Goal: Information Seeking & Learning: Learn about a topic

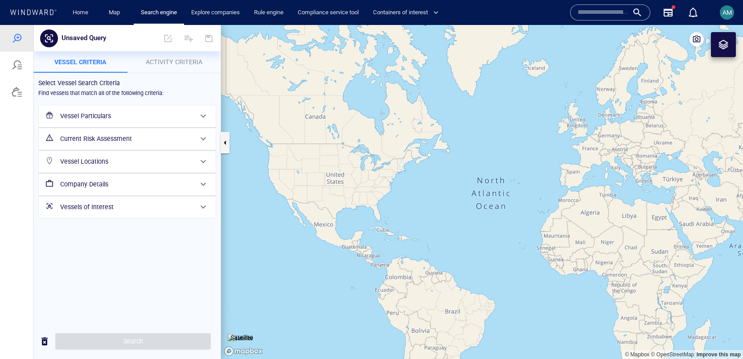
click at [102, 143] on h6 "Current Risk Assessment" at bounding box center [126, 138] width 132 height 11
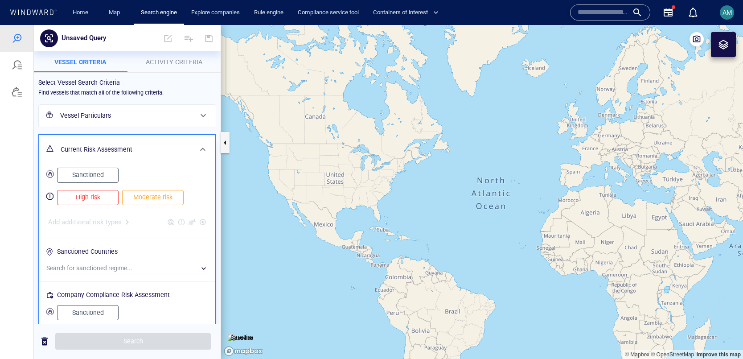
scroll to position [0, 0]
click at [94, 177] on span "Sanctioned" at bounding box center [87, 174] width 43 height 11
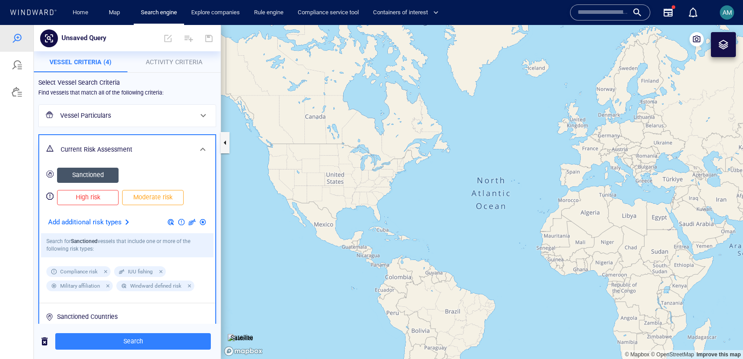
click at [94, 108] on div "Vessel Particulars" at bounding box center [126, 115] width 139 height 18
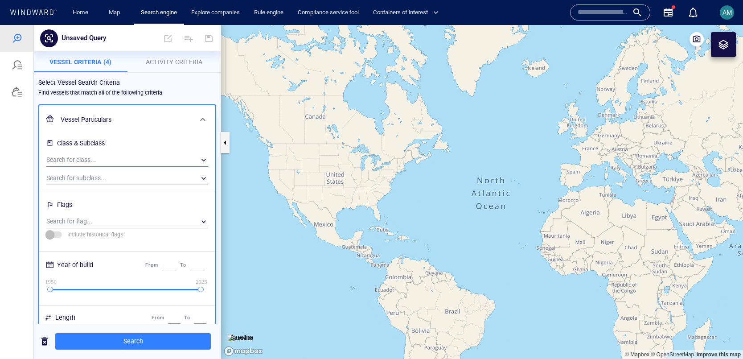
click at [91, 157] on div "​" at bounding box center [127, 159] width 162 height 13
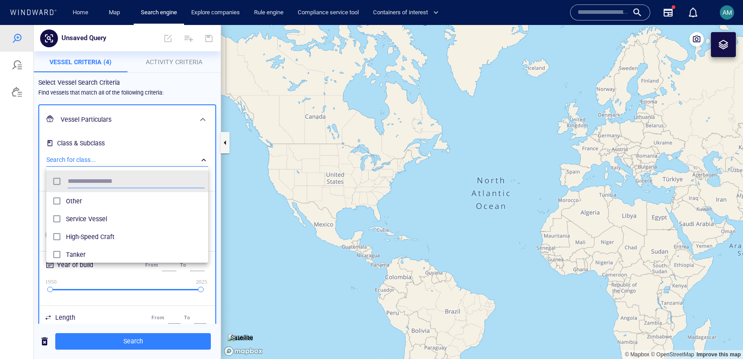
scroll to position [89, 162]
type input "****"
click at [82, 199] on span "Tanker" at bounding box center [135, 201] width 139 height 11
drag, startPoint x: 166, startPoint y: 356, endPoint x: 160, endPoint y: 346, distance: 11.8
click at [166, 356] on div at bounding box center [371, 192] width 743 height 334
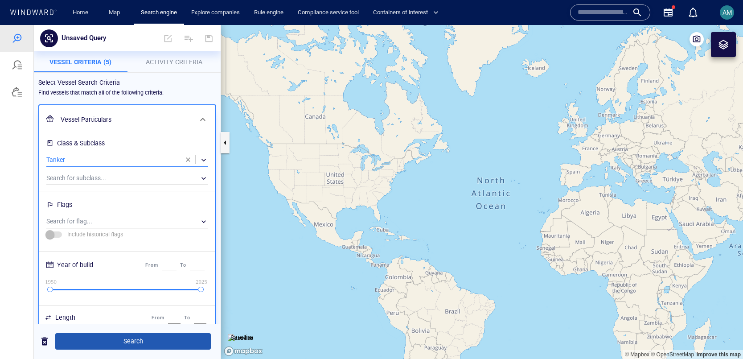
click at [152, 341] on div "**** Tanker" at bounding box center [371, 192] width 743 height 334
click at [137, 341] on span "Search" at bounding box center [132, 340] width 141 height 11
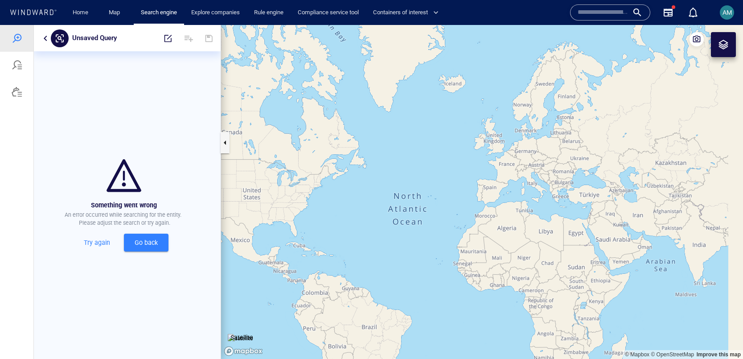
drag, startPoint x: 582, startPoint y: 233, endPoint x: 548, endPoint y: 239, distance: 33.8
click at [548, 239] on canvas "Map" at bounding box center [482, 192] width 522 height 334
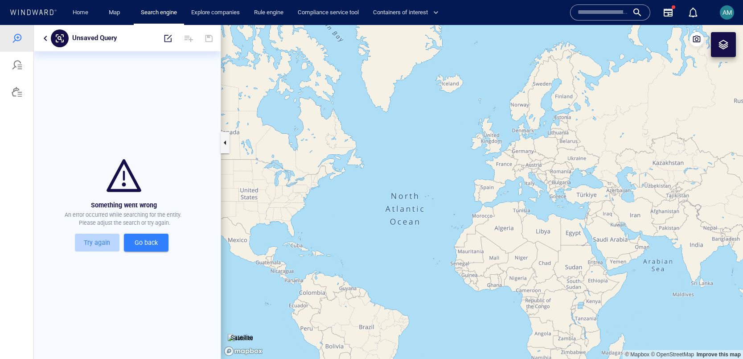
click at [107, 241] on span "Try again" at bounding box center [96, 242] width 37 height 11
drag, startPoint x: 144, startPoint y: 238, endPoint x: 140, endPoint y: 246, distance: 8.6
click at [144, 238] on span "Go back" at bounding box center [146, 242] width 30 height 11
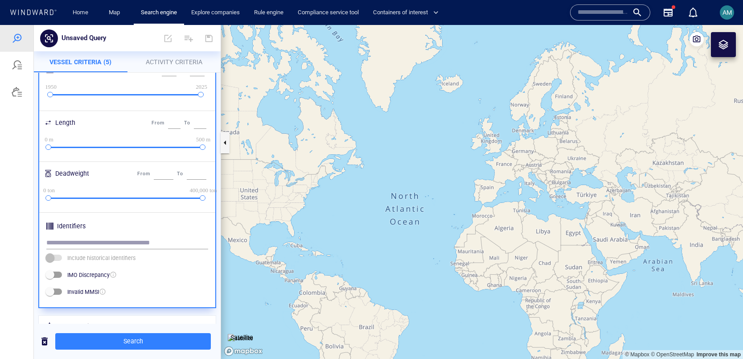
scroll to position [282, 0]
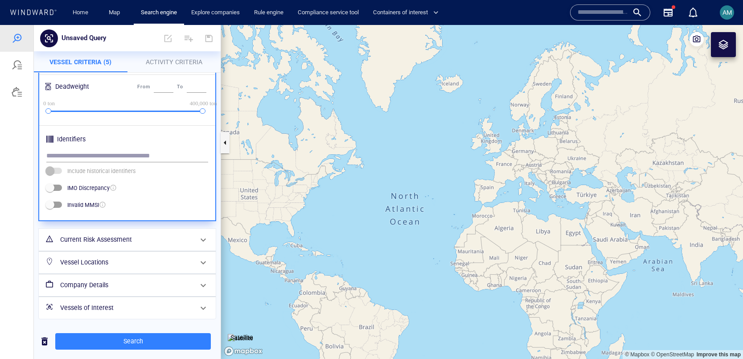
click at [106, 244] on h6 "Current Risk Assessment" at bounding box center [126, 239] width 132 height 11
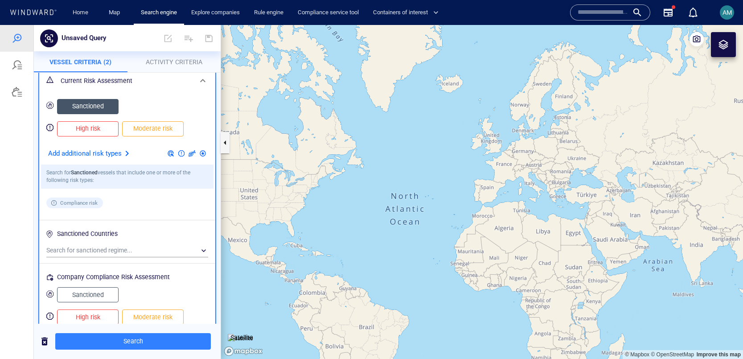
scroll to position [157, 0]
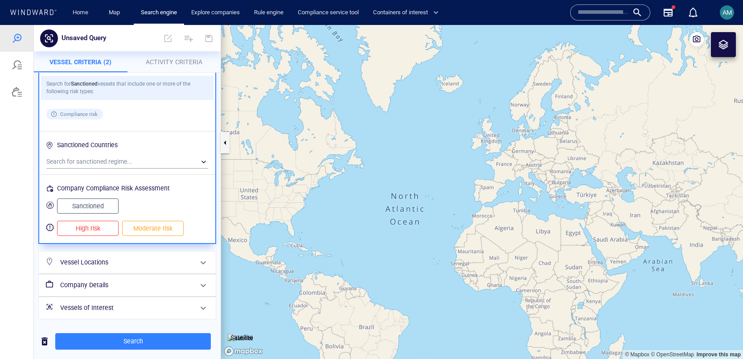
click at [102, 207] on span "Sanctioned" at bounding box center [87, 205] width 43 height 11
click at [106, 207] on span "Sanctioned" at bounding box center [87, 205] width 43 height 11
click at [131, 344] on span "Search" at bounding box center [132, 340] width 141 height 11
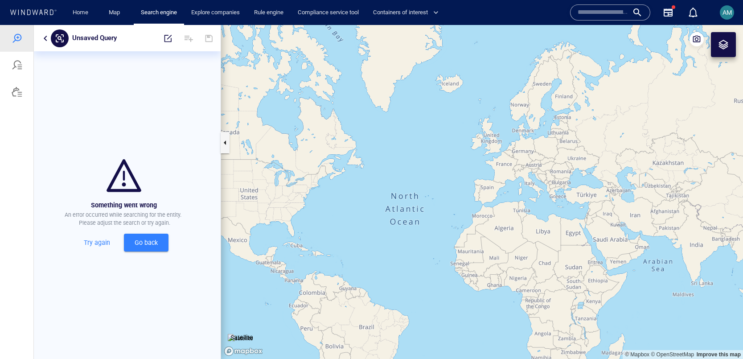
click at [137, 244] on span "Go back" at bounding box center [146, 242] width 30 height 11
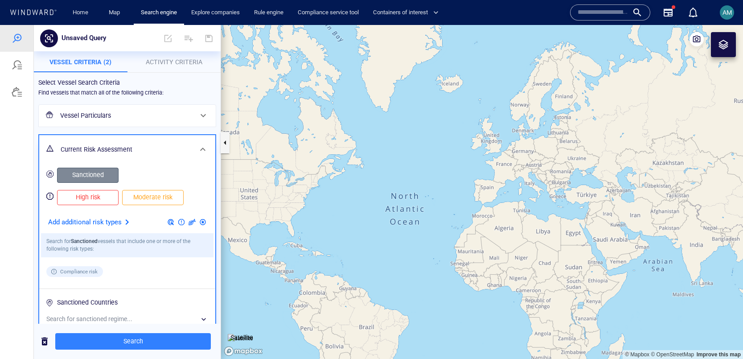
click at [90, 171] on span "Sanctioned" at bounding box center [87, 174] width 43 height 11
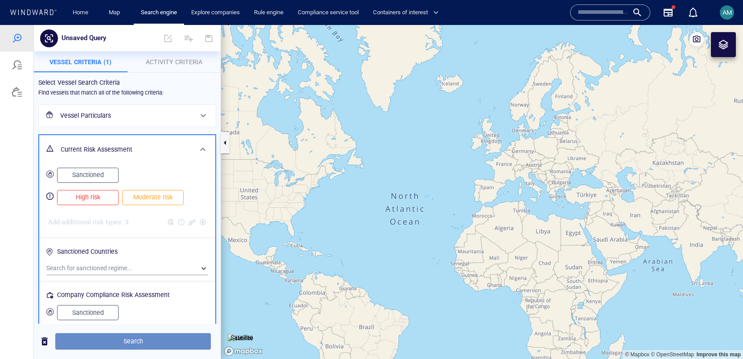
click at [115, 343] on span "Search" at bounding box center [132, 340] width 141 height 11
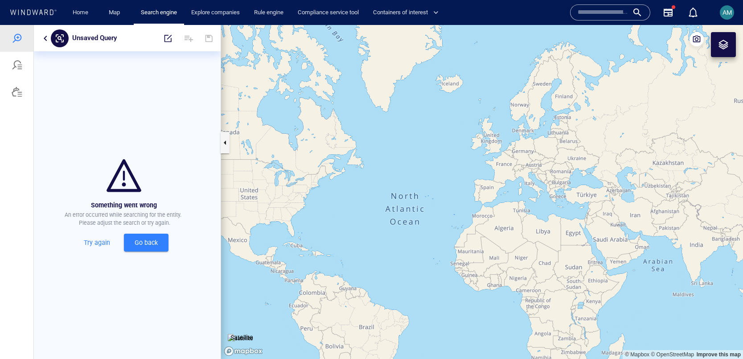
drag, startPoint x: 148, startPoint y: 223, endPoint x: 147, endPoint y: 234, distance: 11.3
click at [148, 224] on p "An error occurred while searching for the entity. Please adjust the search or t…" at bounding box center [124, 219] width 118 height 16
click at [147, 234] on button "Go back" at bounding box center [146, 242] width 45 height 18
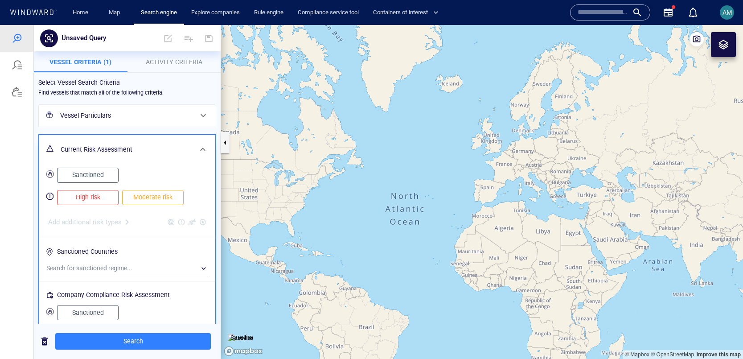
click at [76, 63] on span "Vessel Criteria (1)" at bounding box center [80, 61] width 62 height 7
click at [139, 110] on h6 "Vessel Particulars" at bounding box center [126, 115] width 132 height 11
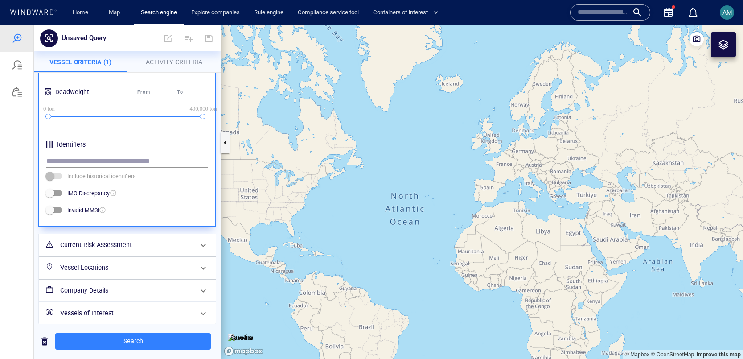
scroll to position [282, 0]
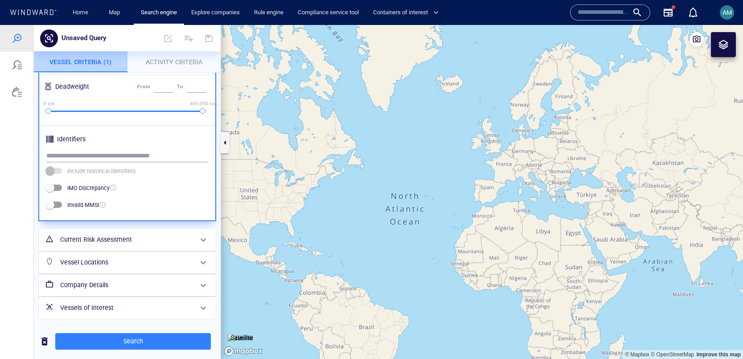
click at [83, 60] on span "Vessel Criteria (1)" at bounding box center [80, 61] width 62 height 7
click at [150, 49] on div "Unsaved Query" at bounding box center [127, 38] width 187 height 26
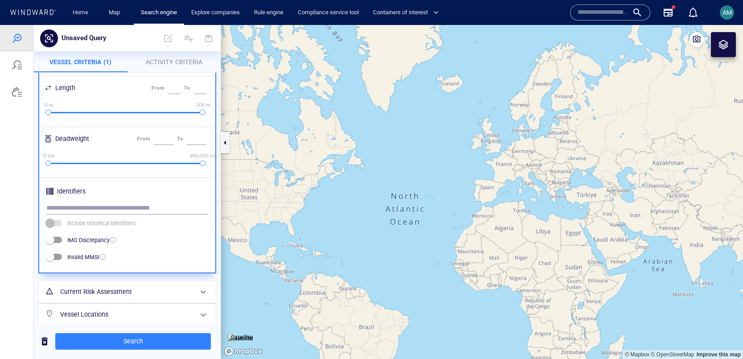
scroll to position [277, 0]
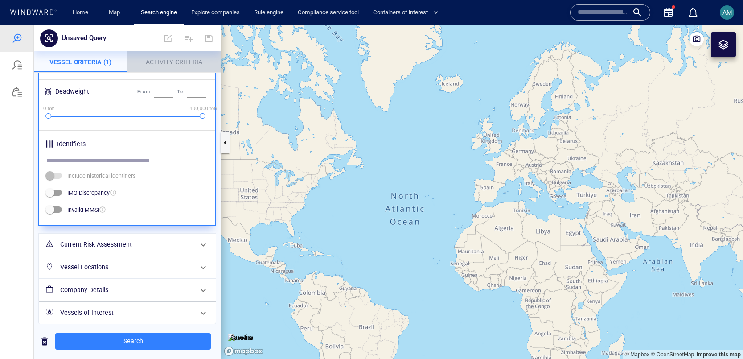
click at [179, 58] on span "Activity Criteria" at bounding box center [174, 61] width 57 height 7
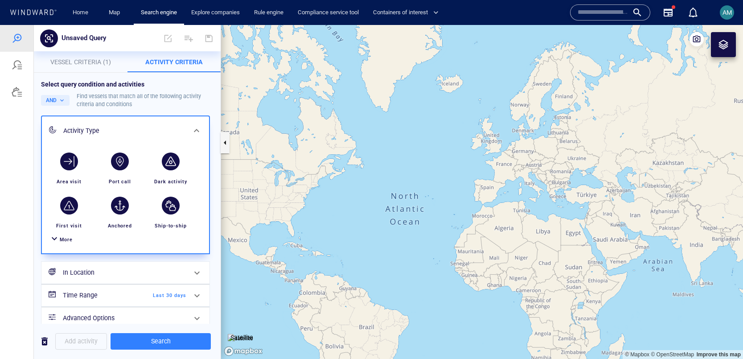
click at [73, 239] on div "More" at bounding box center [125, 239] width 156 height 16
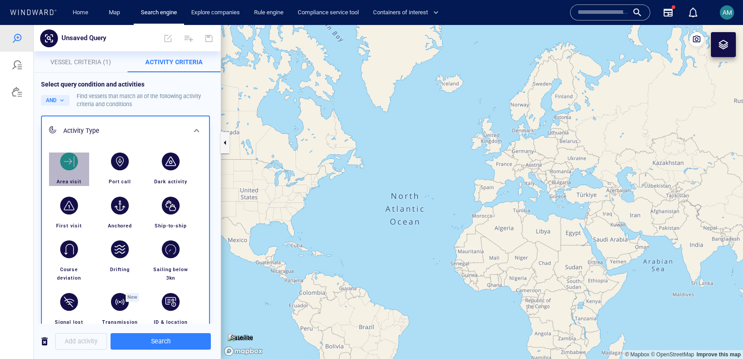
click at [71, 157] on div "button" at bounding box center [69, 161] width 18 height 18
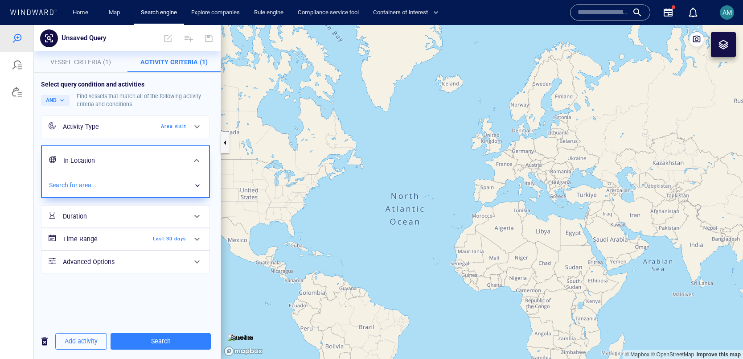
click at [78, 181] on div "​" at bounding box center [125, 185] width 153 height 13
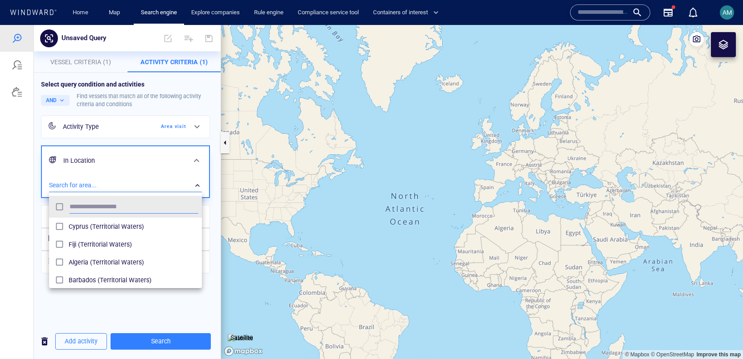
scroll to position [89, 153]
click at [119, 229] on span "Denmark (Territorial Waters)" at bounding box center [134, 226] width 130 height 11
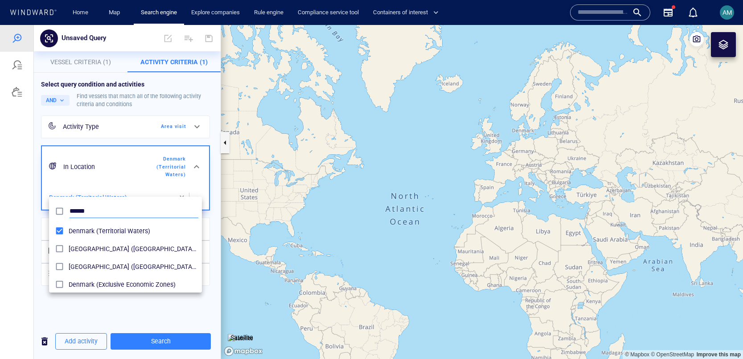
click at [133, 217] on div "******" at bounding box center [134, 211] width 132 height 17
click at [93, 211] on input "******" at bounding box center [133, 210] width 129 height 13
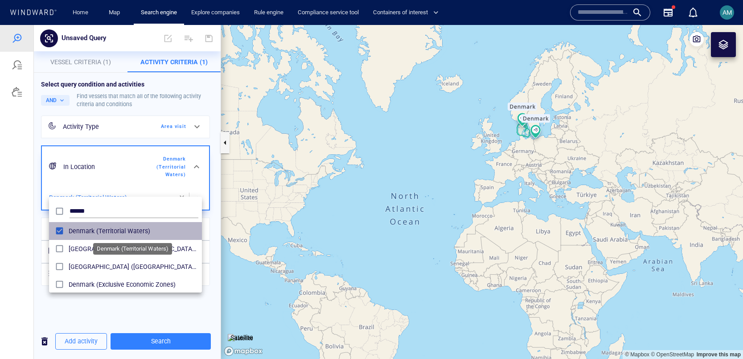
click at [116, 229] on span "Denmark (Territorial Waters)" at bounding box center [134, 230] width 130 height 11
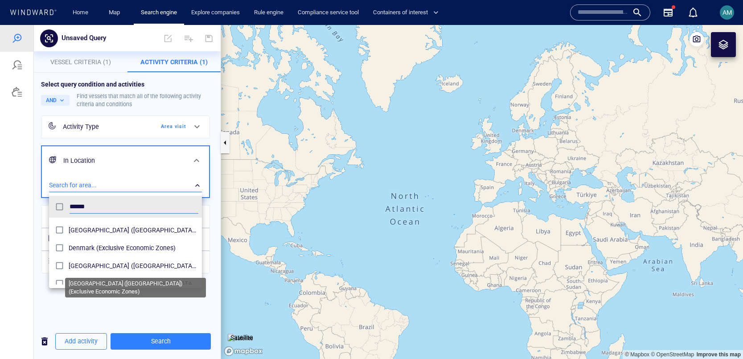
scroll to position [58, 0]
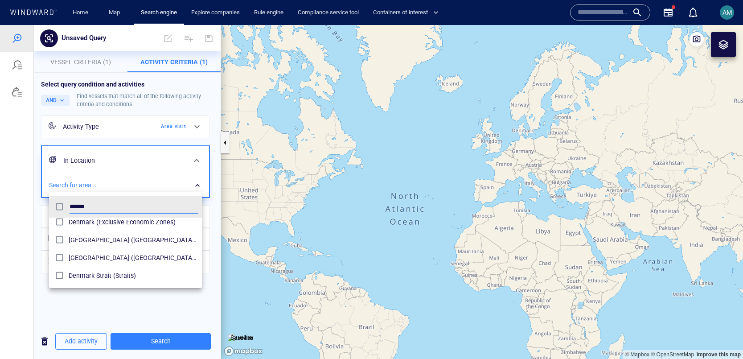
click at [116, 225] on span "Denmark (Exclusive Economic Zones)" at bounding box center [134, 222] width 130 height 11
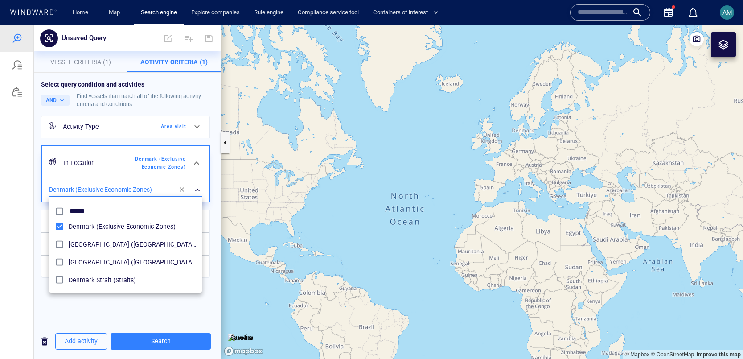
click at [102, 211] on input "******" at bounding box center [133, 210] width 129 height 13
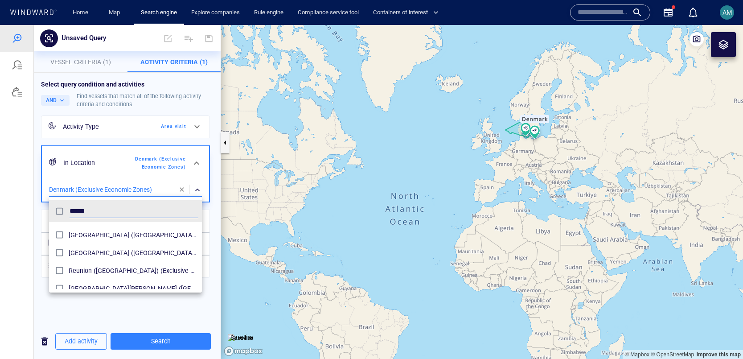
scroll to position [295, 0]
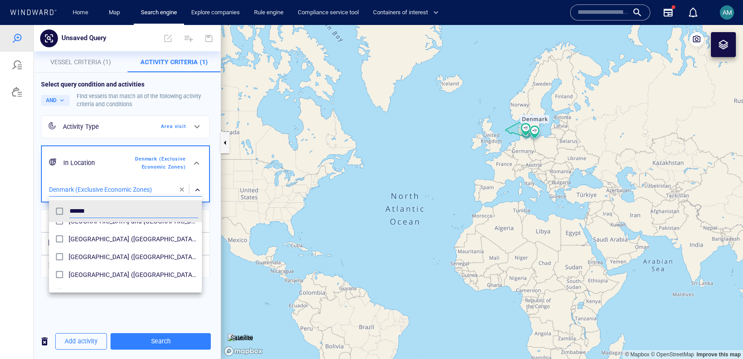
type input "******"
click at [131, 95] on div at bounding box center [371, 192] width 743 height 334
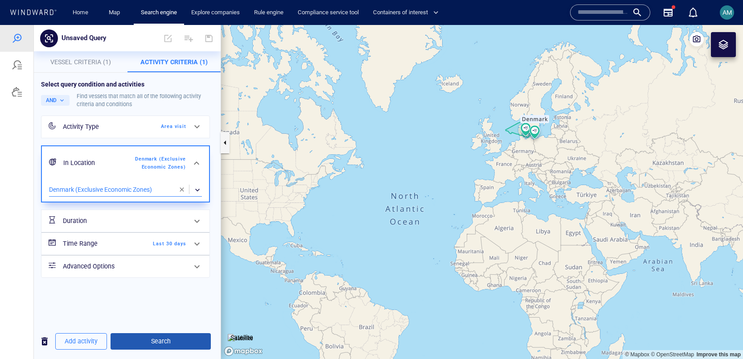
click at [176, 349] on div "Add activity Search" at bounding box center [127, 341] width 187 height 22
click at [167, 343] on span "Search" at bounding box center [161, 340] width 86 height 11
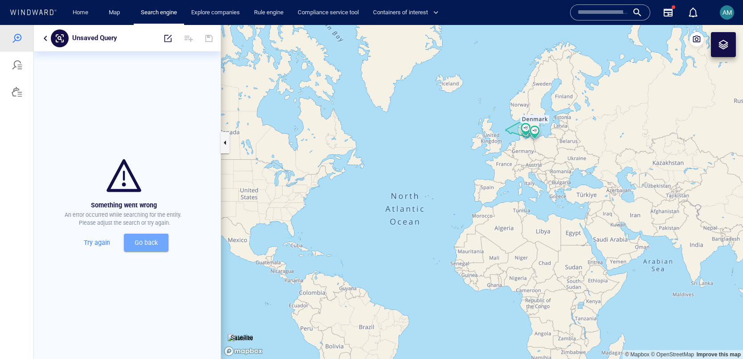
click at [130, 235] on button "Go back" at bounding box center [146, 242] width 45 height 18
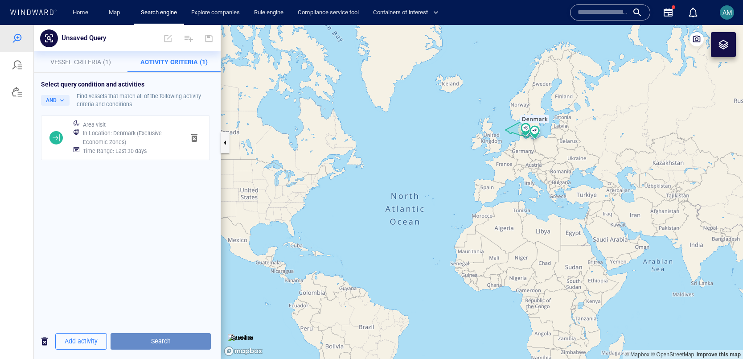
click at [139, 342] on span "Search" at bounding box center [161, 340] width 86 height 11
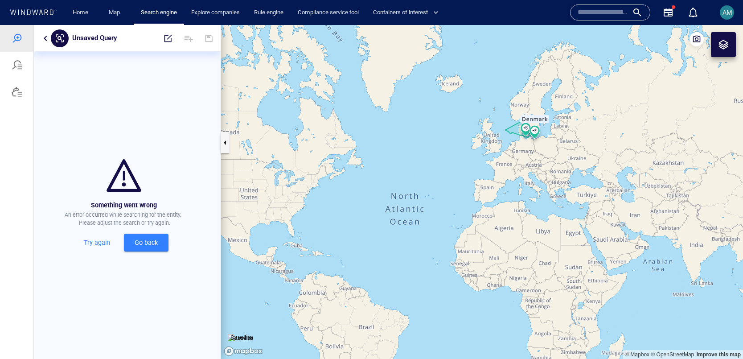
click at [136, 237] on span "Go back" at bounding box center [146, 242] width 30 height 11
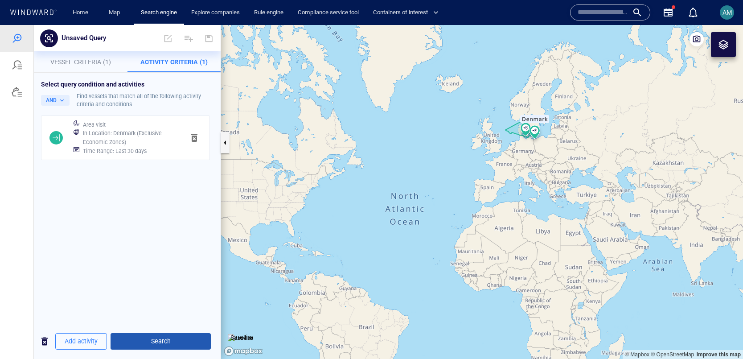
click at [165, 345] on span "Search" at bounding box center [161, 340] width 86 height 11
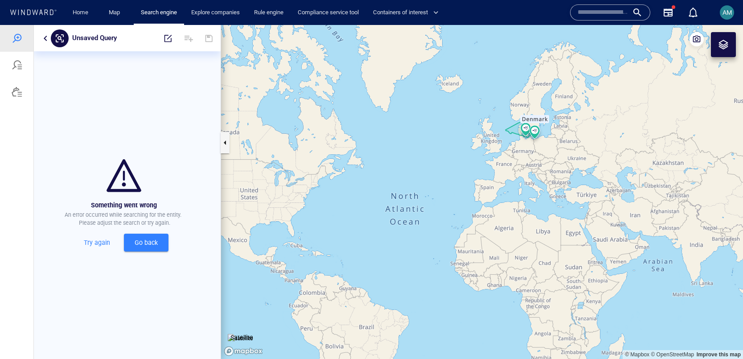
click at [169, 234] on div "Try again Go back" at bounding box center [123, 242] width 187 height 25
click at [160, 240] on button "Go back" at bounding box center [146, 242] width 45 height 18
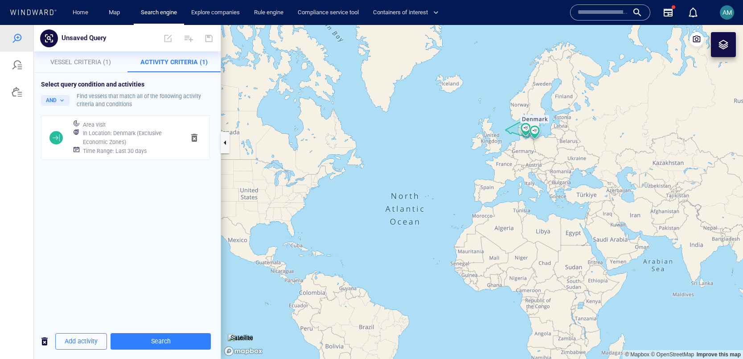
click at [42, 341] on span "button" at bounding box center [44, 340] width 11 height 11
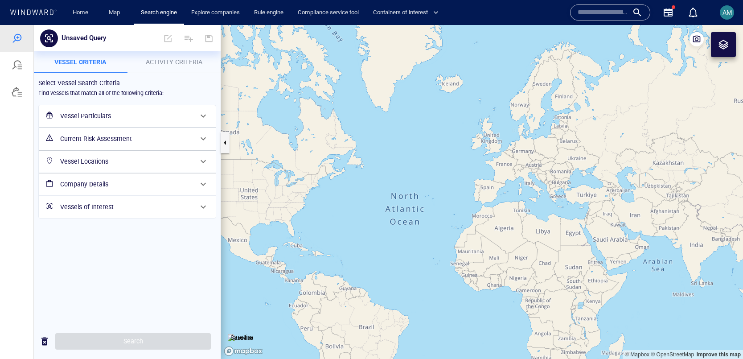
click at [88, 102] on div "Vessel Particulars Current Risk Assessment Vessel Locations Company Details Ves…" at bounding box center [127, 161] width 185 height 121
click at [87, 111] on h6 "Vessel Particulars" at bounding box center [126, 115] width 132 height 11
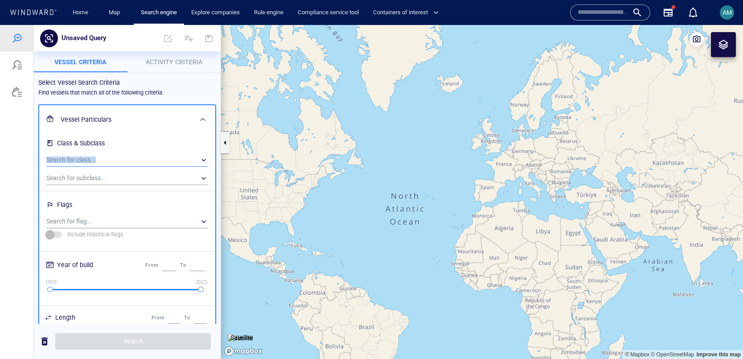
click at [116, 156] on div "Search for class... ​" at bounding box center [127, 159] width 169 height 18
click at [114, 159] on div "​" at bounding box center [127, 159] width 162 height 13
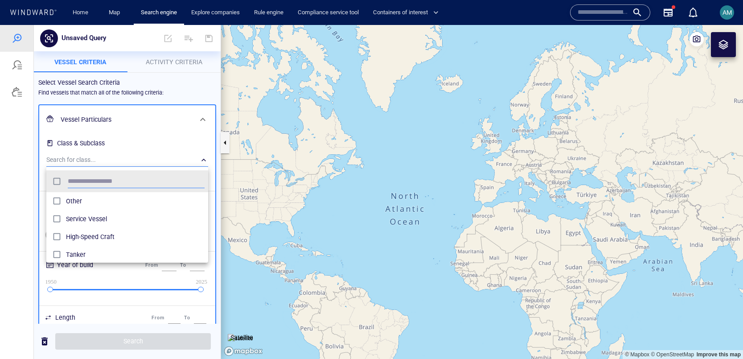
scroll to position [89, 162]
type input "***"
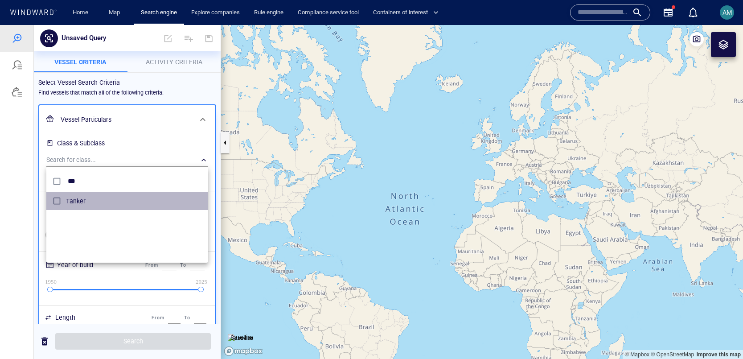
click at [72, 207] on div "Tanker" at bounding box center [135, 201] width 139 height 14
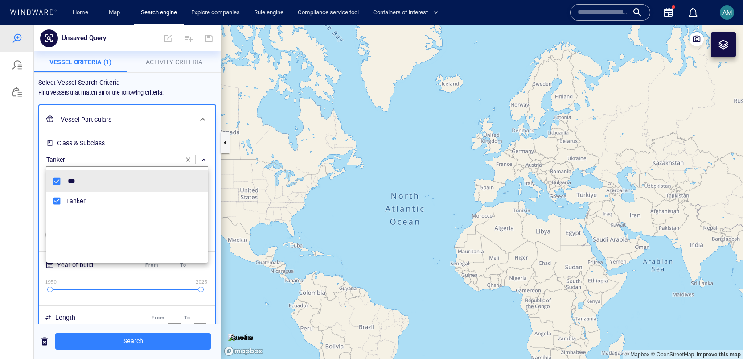
click at [150, 95] on div at bounding box center [371, 192] width 743 height 334
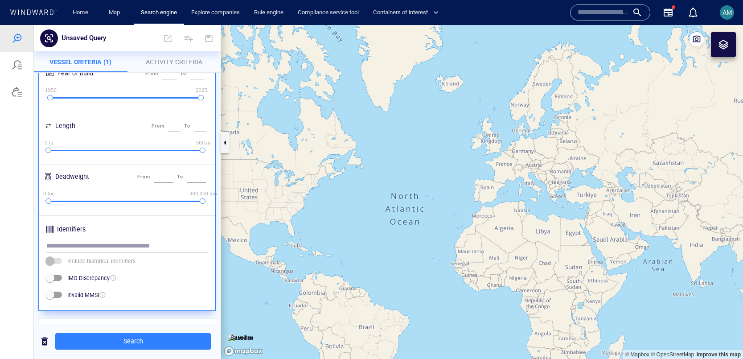
scroll to position [282, 0]
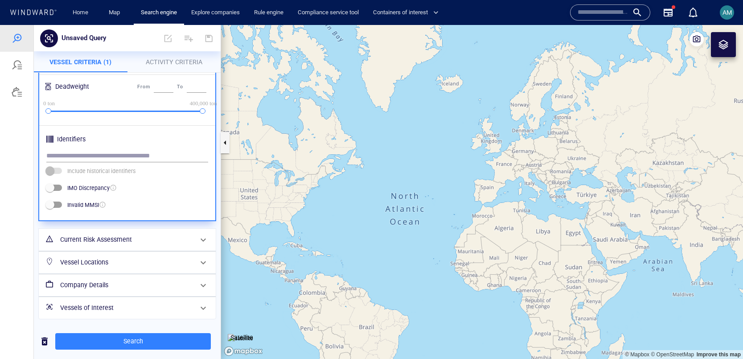
click at [120, 238] on h6 "Current Risk Assessment" at bounding box center [126, 239] width 132 height 11
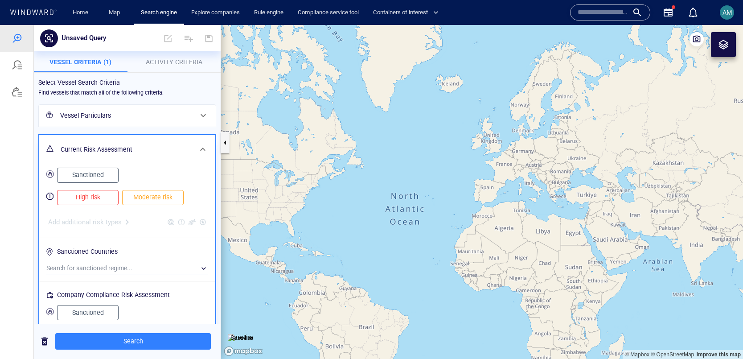
scroll to position [1, 0]
click at [93, 268] on div "​" at bounding box center [127, 267] width 162 height 13
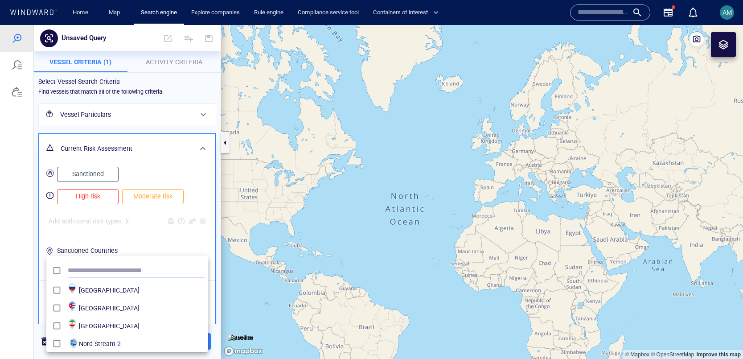
scroll to position [89, 162]
click at [105, 247] on div at bounding box center [371, 192] width 743 height 334
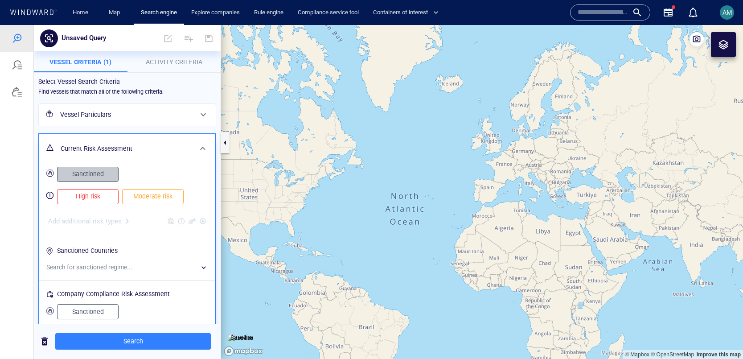
drag, startPoint x: 94, startPoint y: 175, endPoint x: 124, endPoint y: 229, distance: 61.8
click at [94, 175] on span "Sanctioned" at bounding box center [87, 173] width 43 height 11
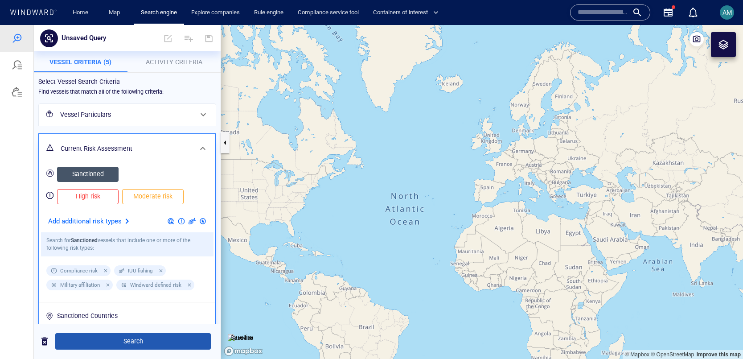
drag, startPoint x: 141, startPoint y: 337, endPoint x: 136, endPoint y: 335, distance: 5.1
click at [136, 335] on span "Search" at bounding box center [132, 340] width 141 height 11
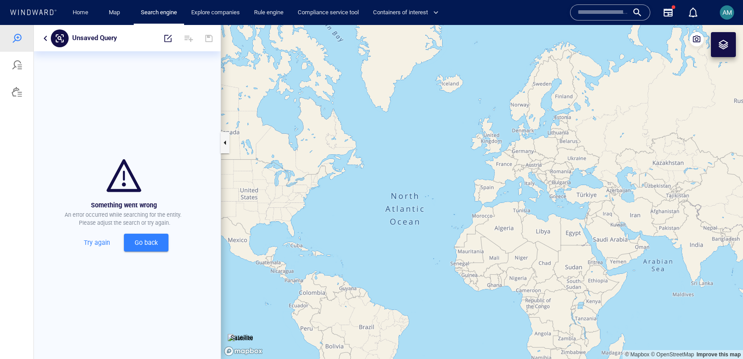
click at [46, 37] on button "button" at bounding box center [45, 38] width 11 height 11
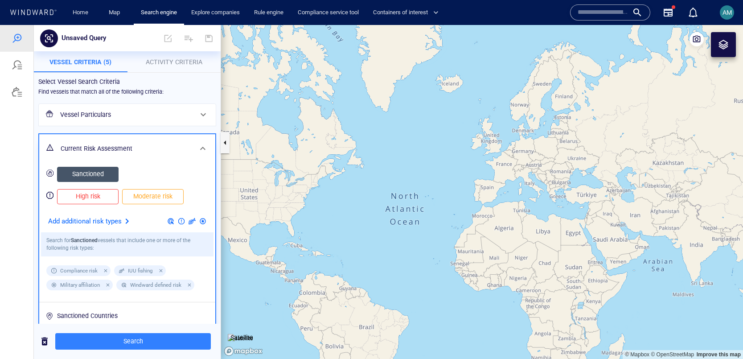
click at [92, 171] on span "Sanctioned" at bounding box center [87, 173] width 43 height 11
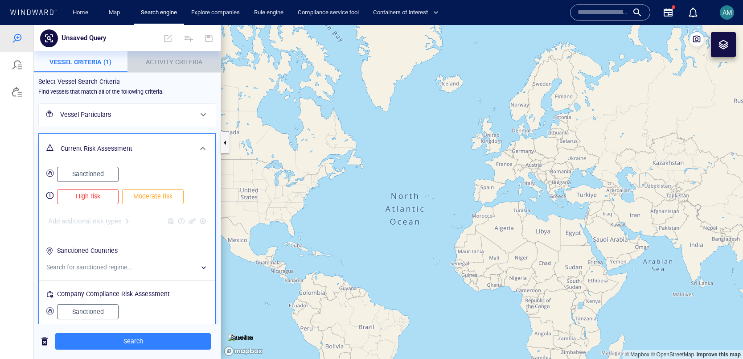
click at [173, 64] on span "Activity Criteria" at bounding box center [174, 61] width 57 height 7
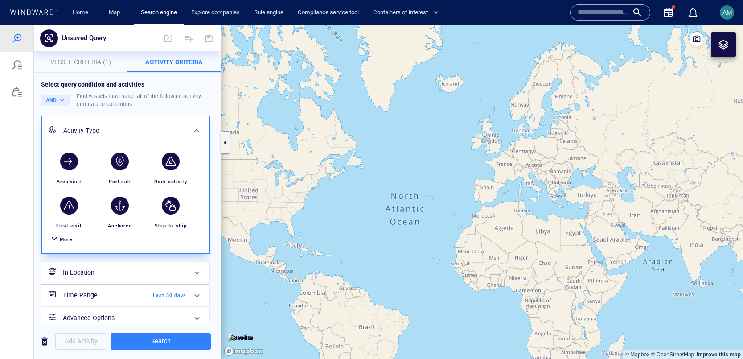
click at [125, 157] on div "button" at bounding box center [120, 161] width 18 height 18
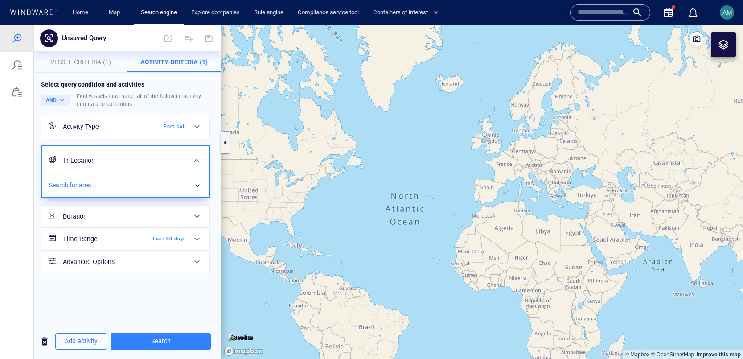
click at [99, 185] on div "​" at bounding box center [125, 185] width 153 height 13
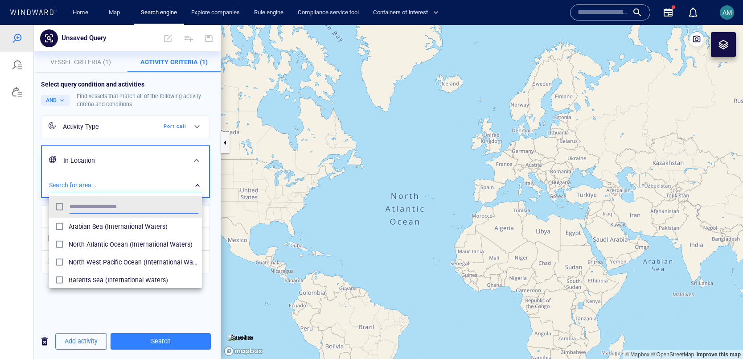
scroll to position [89, 153]
type input "*"
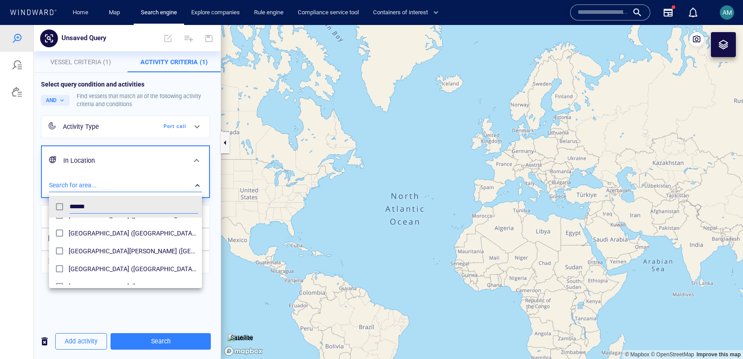
type input "******"
click at [102, 102] on div at bounding box center [371, 192] width 743 height 334
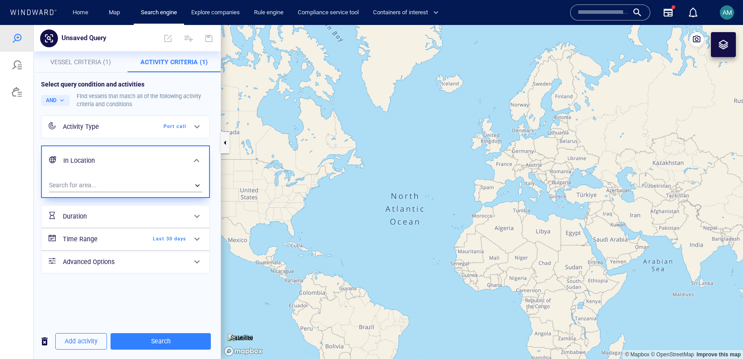
click at [39, 339] on span "button" at bounding box center [44, 340] width 11 height 11
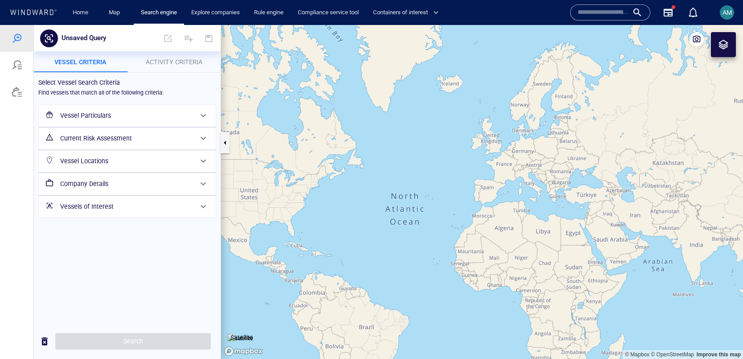
click at [97, 115] on h6 "Vessel Particulars" at bounding box center [126, 115] width 132 height 11
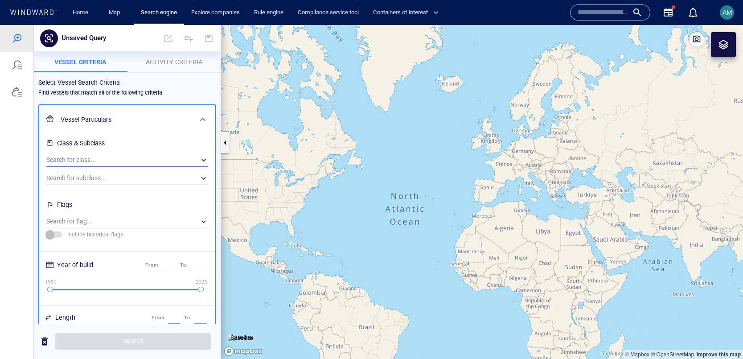
click at [96, 156] on div "​" at bounding box center [127, 159] width 162 height 13
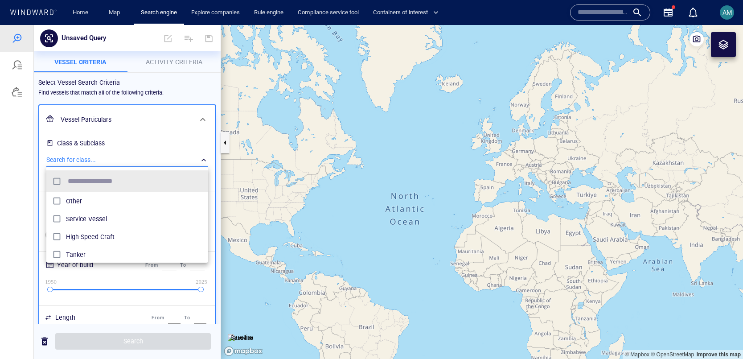
scroll to position [89, 162]
type input "******"
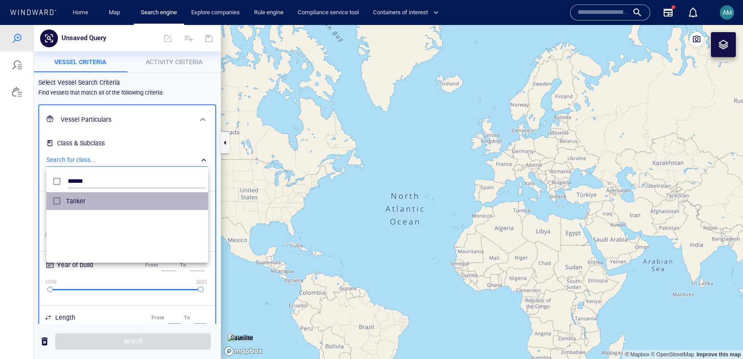
click at [88, 196] on span "Tanker" at bounding box center [135, 201] width 139 height 11
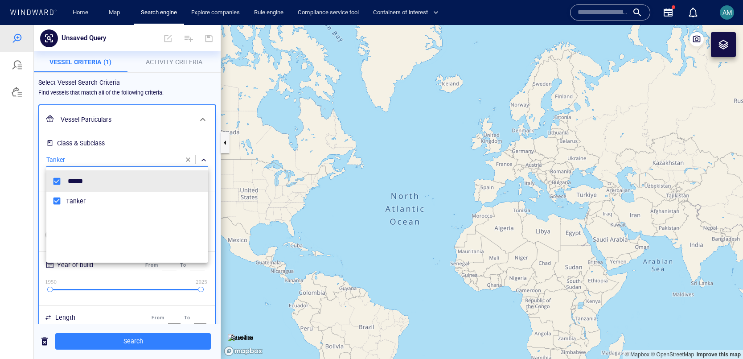
click at [143, 137] on div at bounding box center [371, 192] width 743 height 334
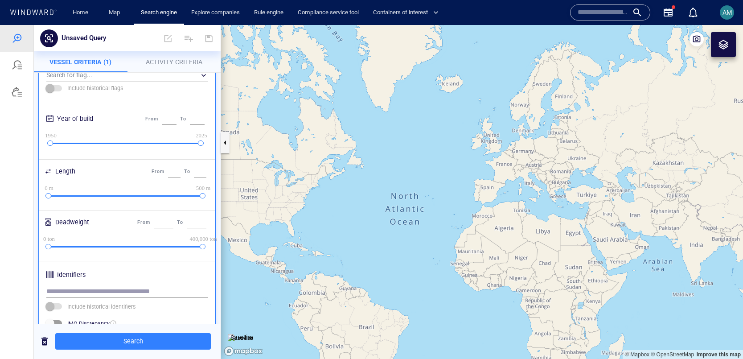
scroll to position [282, 0]
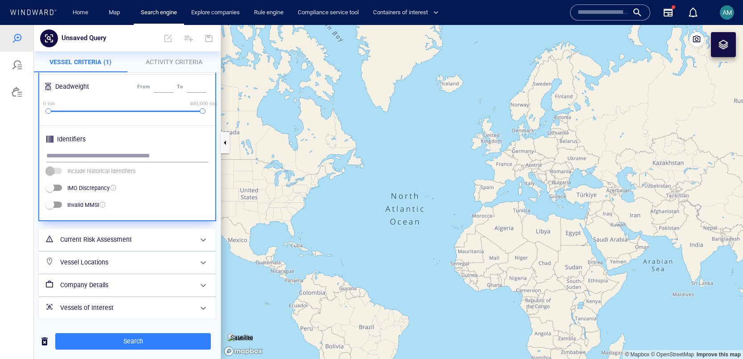
click at [95, 239] on h6 "Current Risk Assessment" at bounding box center [126, 239] width 132 height 11
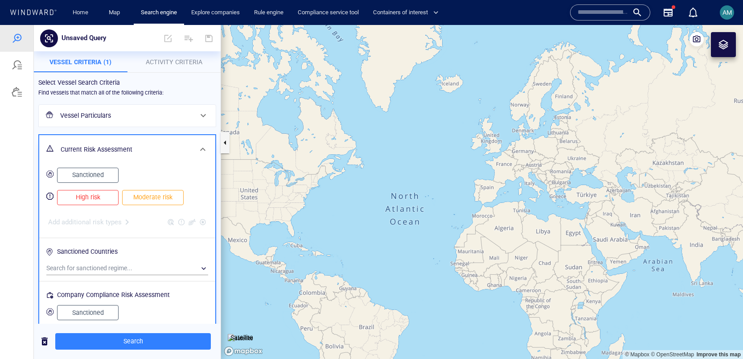
click at [83, 180] on button "Sanctioned" at bounding box center [87, 175] width 61 height 15
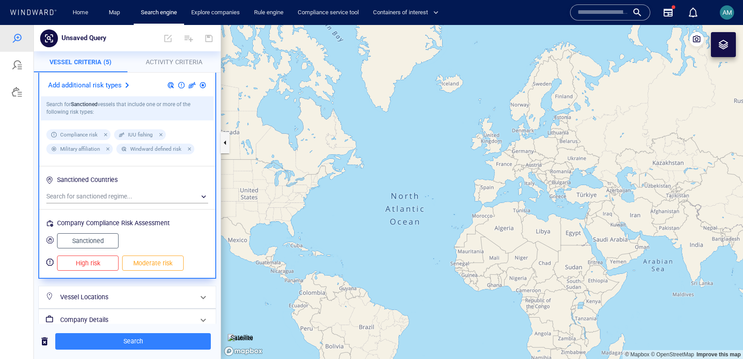
scroll to position [139, 0]
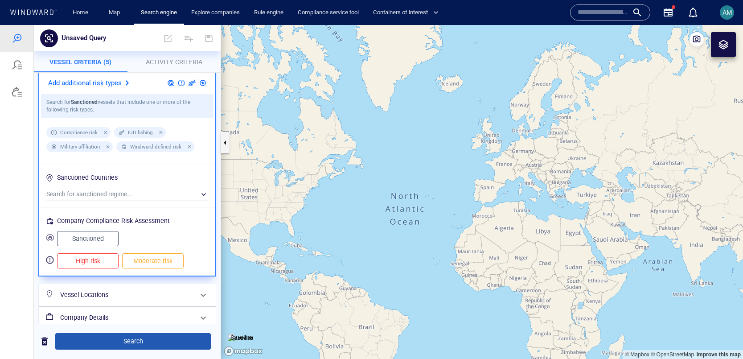
click at [135, 338] on span "Search" at bounding box center [132, 340] width 141 height 11
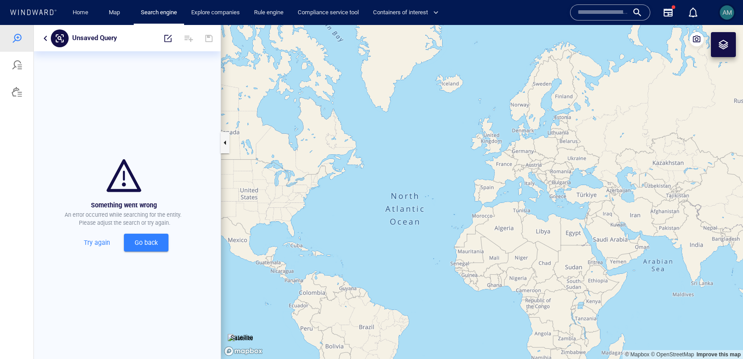
click at [724, 9] on span "AM" at bounding box center [726, 12] width 9 height 7
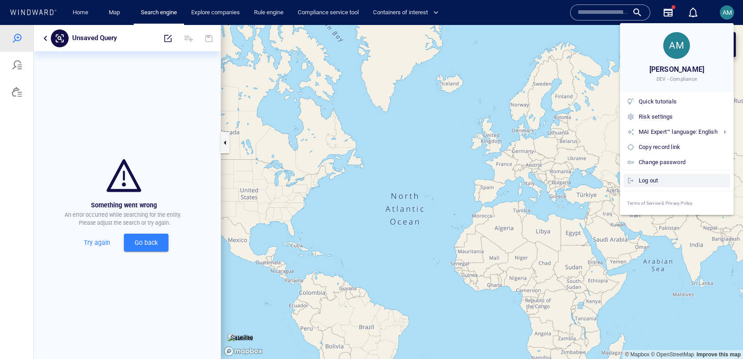
click at [639, 182] on div "Log out" at bounding box center [682, 181] width 88 height 10
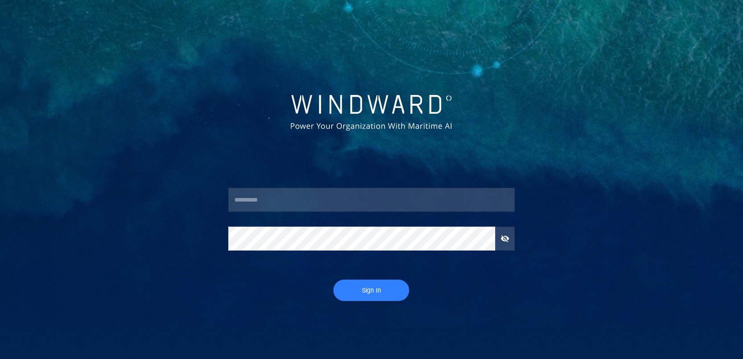
type input "***"
click at [387, 306] on div "*** ​ ​ Sign In" at bounding box center [371, 222] width 297 height 168
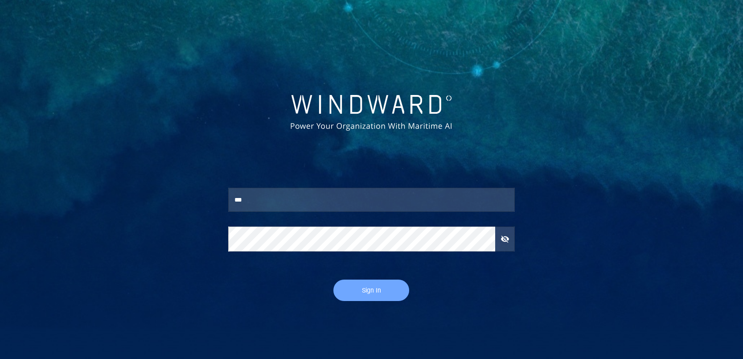
click at [381, 298] on button "Sign In" at bounding box center [371, 289] width 76 height 21
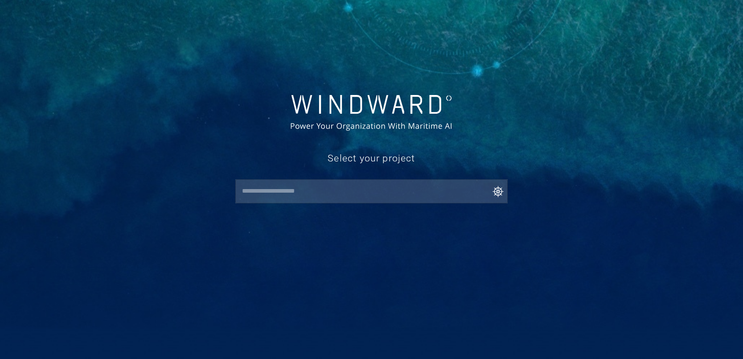
click at [315, 190] on input "text" at bounding box center [373, 191] width 268 height 16
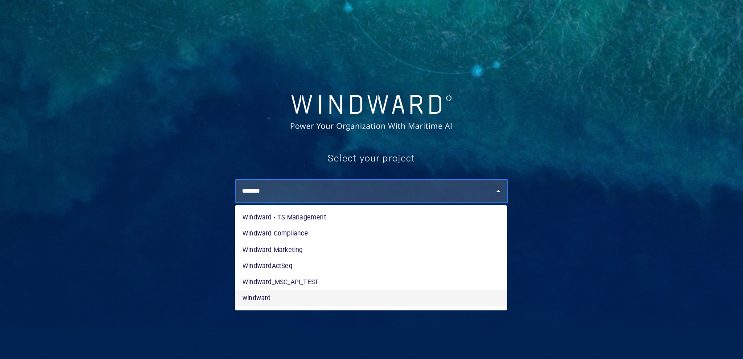
click at [259, 297] on li "windward" at bounding box center [370, 298] width 271 height 16
type input "********"
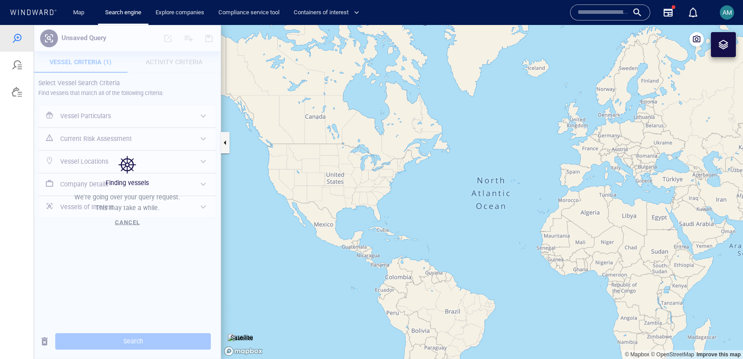
click at [124, 225] on div "Cancel" at bounding box center [127, 222] width 29 height 15
drag, startPoint x: 123, startPoint y: 223, endPoint x: 117, endPoint y: 221, distance: 6.6
click at [123, 223] on span "Cancel" at bounding box center [127, 222] width 25 height 7
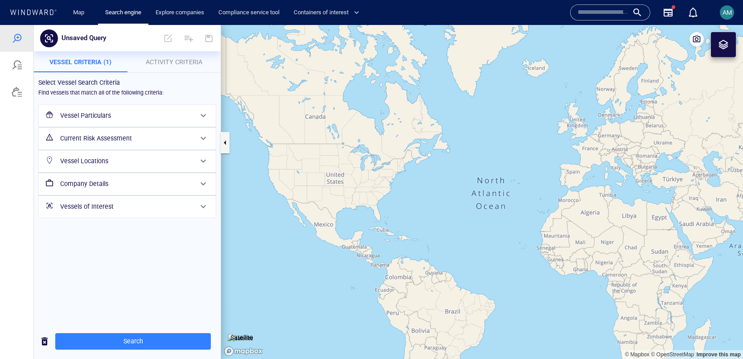
click at [115, 106] on div "Vessel Particulars" at bounding box center [126, 115] width 139 height 18
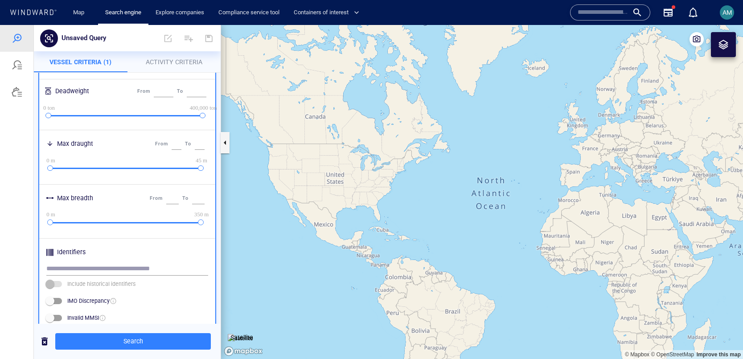
scroll to position [390, 0]
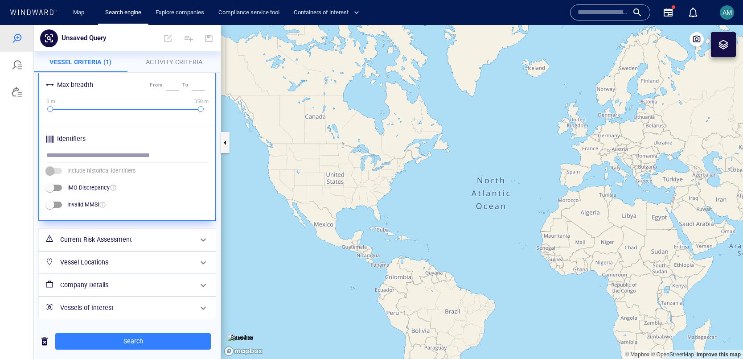
click at [99, 243] on h6 "Current Risk Assessment" at bounding box center [126, 239] width 132 height 11
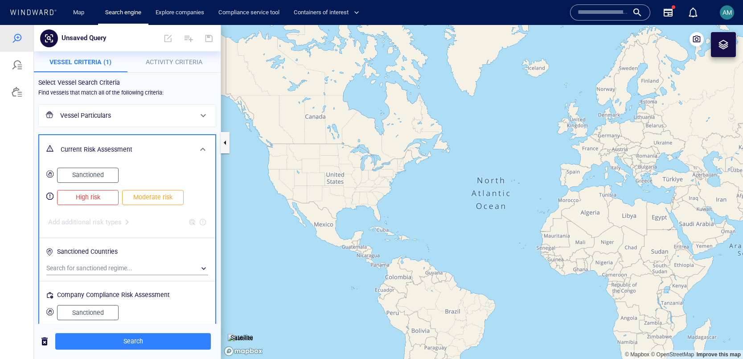
click at [99, 176] on span "Sanctioned" at bounding box center [87, 174] width 43 height 11
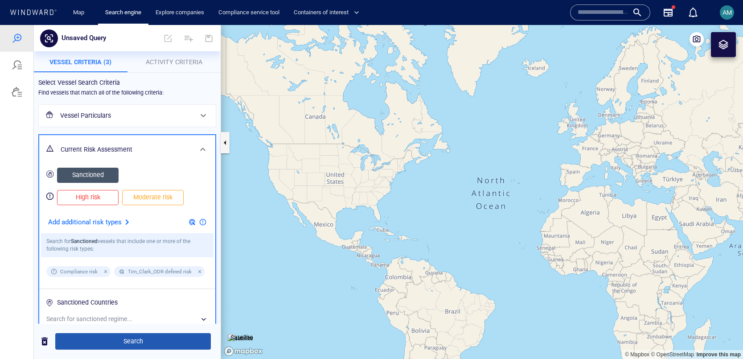
click at [156, 339] on span "Search" at bounding box center [132, 340] width 141 height 11
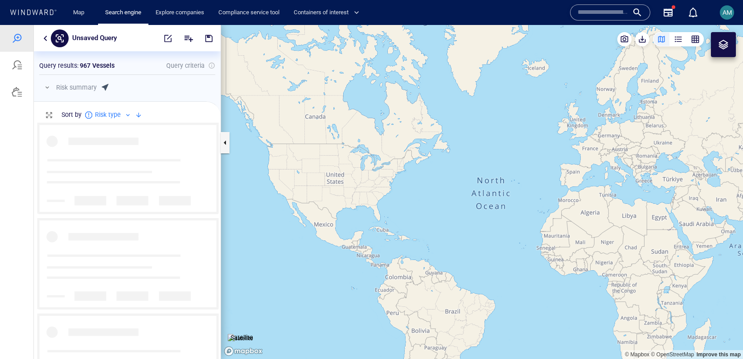
scroll to position [237, 187]
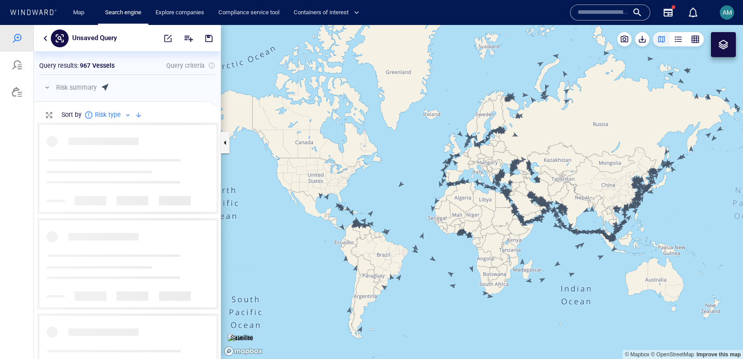
drag, startPoint x: 328, startPoint y: 286, endPoint x: 303, endPoint y: 286, distance: 24.5
click at [303, 286] on canvas "Map" at bounding box center [482, 192] width 522 height 334
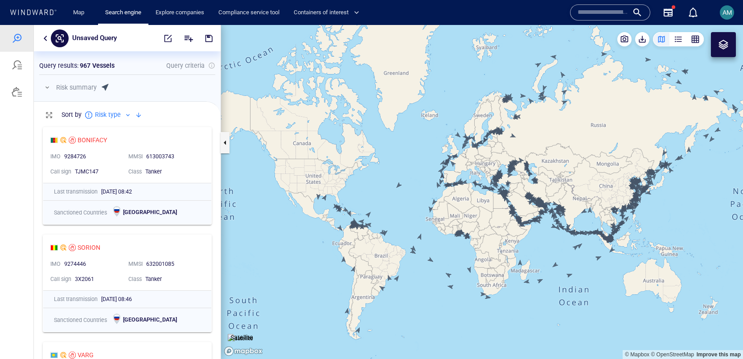
click at [444, 123] on canvas "Map" at bounding box center [482, 192] width 522 height 334
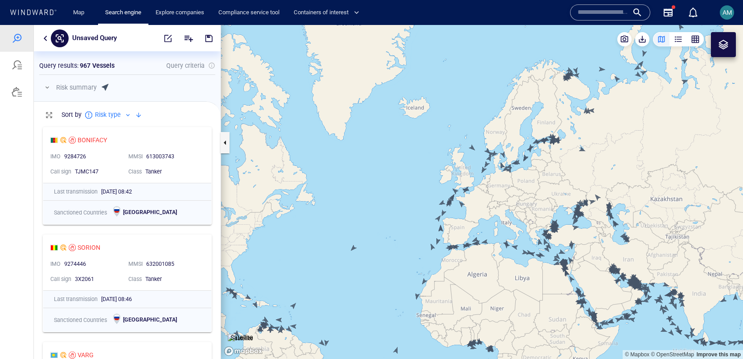
drag, startPoint x: 422, startPoint y: 146, endPoint x: 351, endPoint y: 126, distance: 73.6
click at [351, 126] on canvas "Map" at bounding box center [482, 192] width 522 height 334
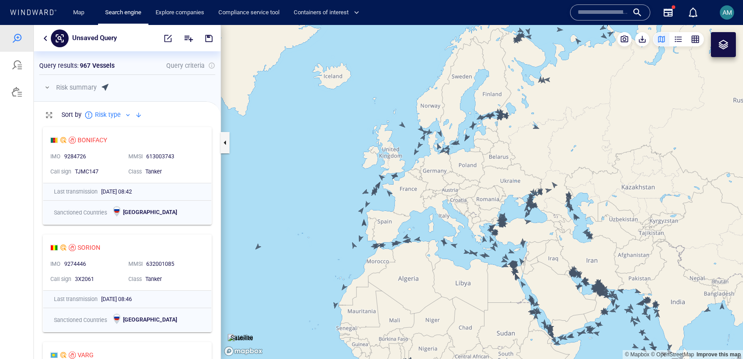
click at [357, 141] on canvas "Map" at bounding box center [482, 192] width 522 height 334
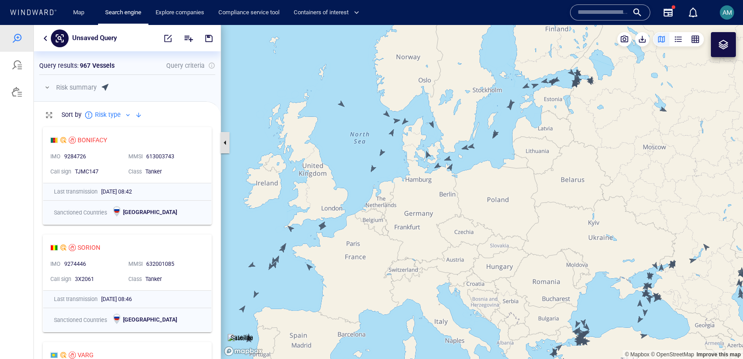
drag, startPoint x: 332, startPoint y: 156, endPoint x: 222, endPoint y: 149, distance: 109.8
click at [223, 149] on div "Unsaved Query Something went wrong An error occurred while searching for the en…" at bounding box center [371, 192] width 743 height 334
click at [625, 37] on span "button" at bounding box center [624, 39] width 9 height 9
drag, startPoint x: 543, startPoint y: 199, endPoint x: 558, endPoint y: 217, distance: 24.1
click at [558, 217] on canvas "Map" at bounding box center [482, 192] width 522 height 334
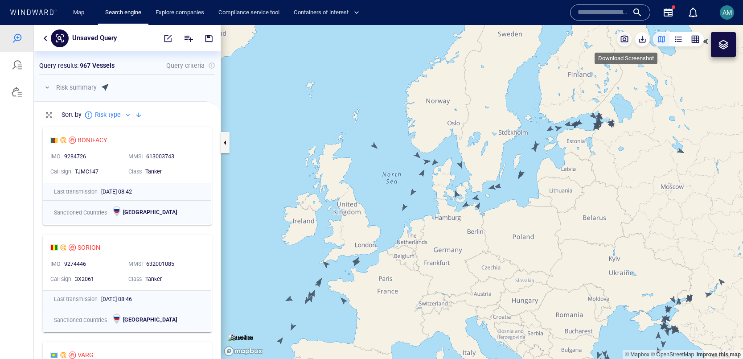
click at [629, 40] on button "button" at bounding box center [624, 39] width 14 height 14
click at [726, 10] on span "AM" at bounding box center [726, 12] width 9 height 7
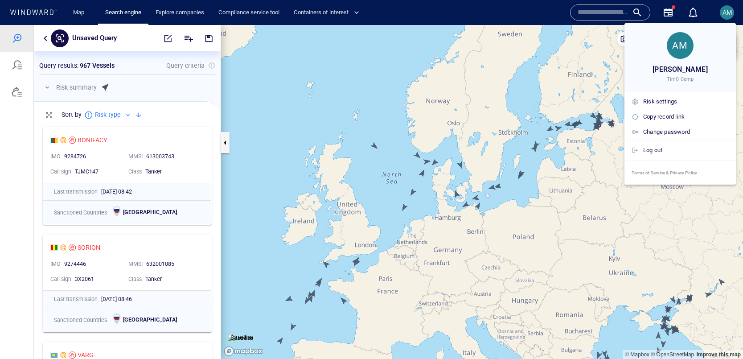
click at [610, 17] on div at bounding box center [371, 179] width 743 height 359
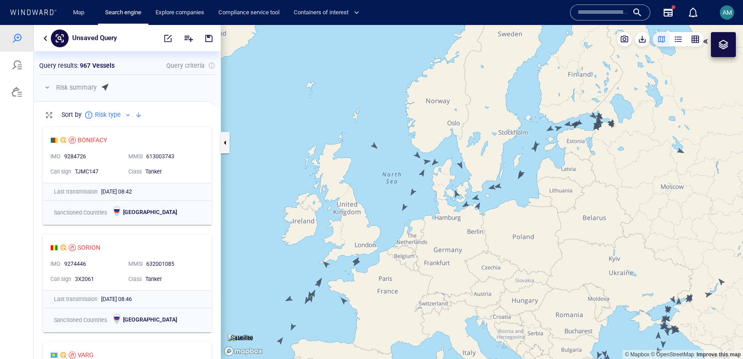
click at [605, 12] on input "text" at bounding box center [602, 12] width 51 height 13
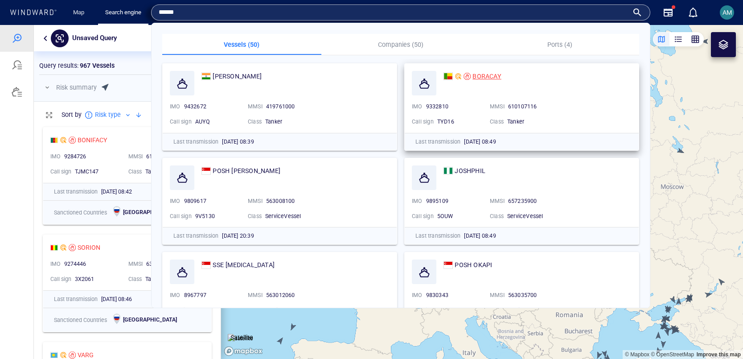
type input "******"
click at [486, 79] on span "BORACAY" at bounding box center [486, 76] width 29 height 7
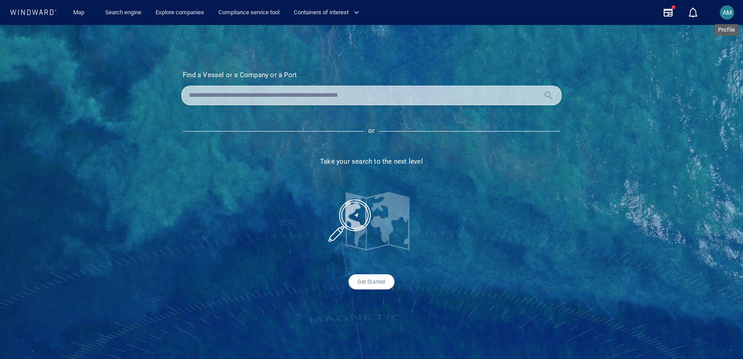
click at [723, 10] on span "AM" at bounding box center [726, 12] width 9 height 7
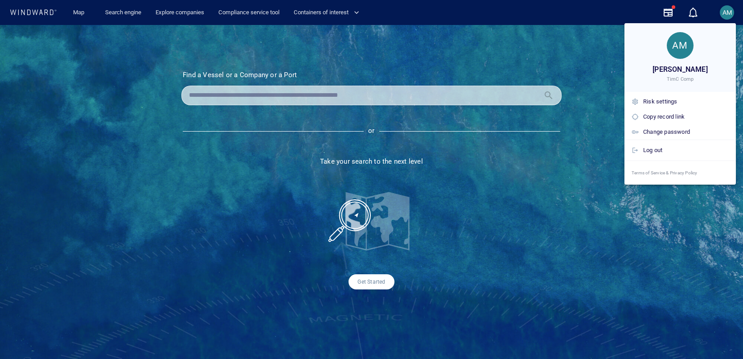
click at [726, 11] on div at bounding box center [371, 179] width 743 height 359
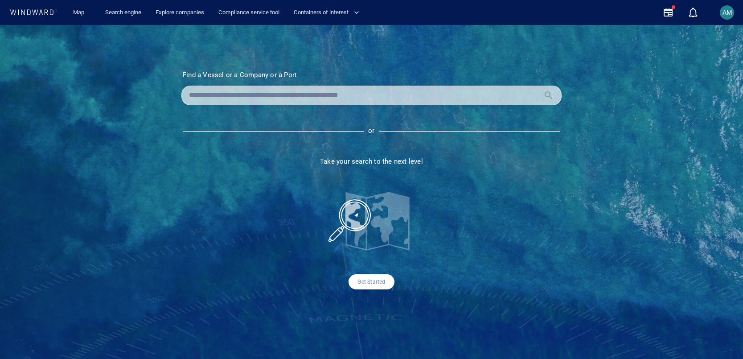
click at [733, 11] on div "AM" at bounding box center [726, 12] width 14 height 14
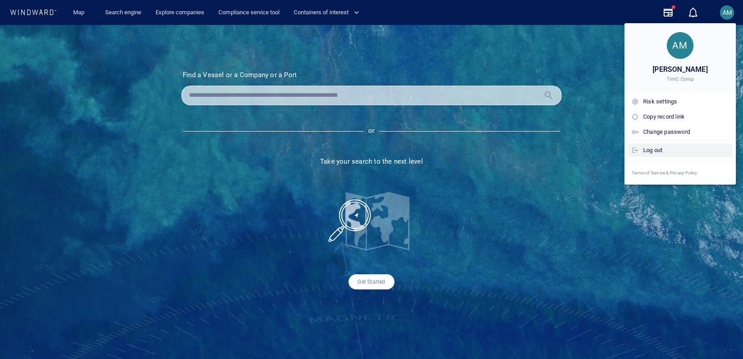
click at [656, 150] on div "Log out" at bounding box center [686, 150] width 86 height 10
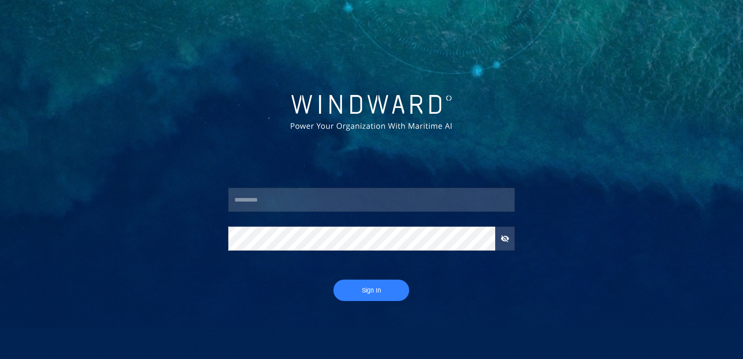
type input "***"
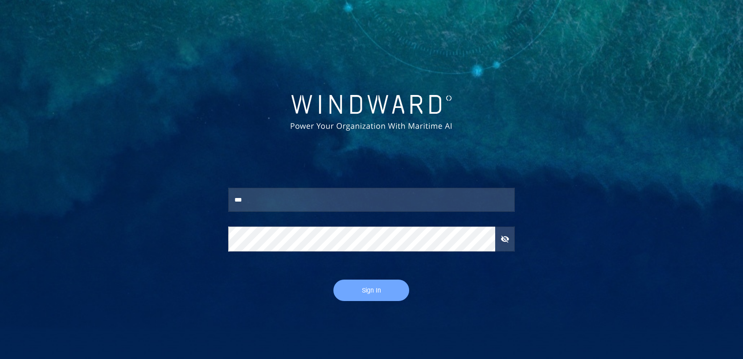
click at [374, 285] on span "Sign In" at bounding box center [371, 290] width 58 height 11
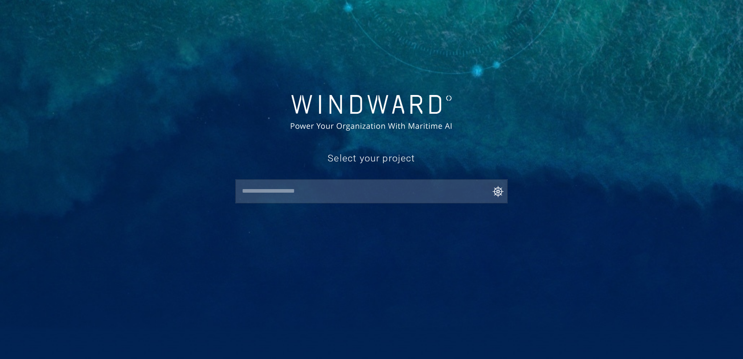
click at [352, 200] on div "​" at bounding box center [371, 191] width 272 height 24
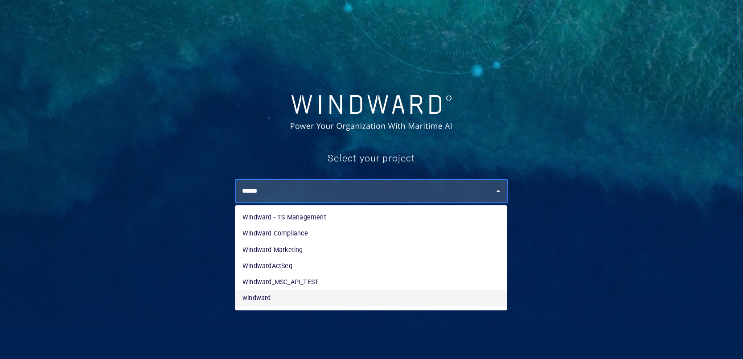
drag, startPoint x: 266, startPoint y: 300, endPoint x: 292, endPoint y: 304, distance: 26.6
click at [266, 300] on li "windward" at bounding box center [370, 298] width 271 height 16
type input "********"
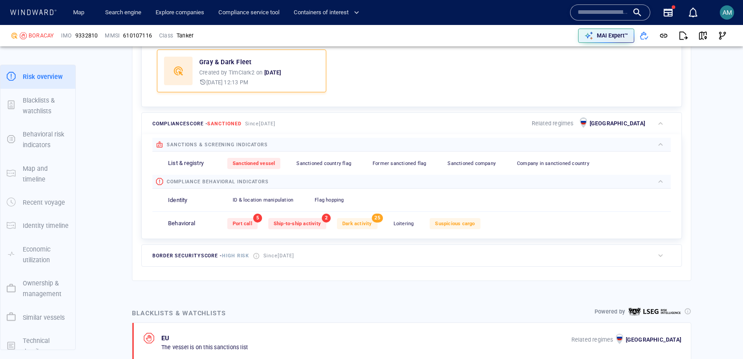
scroll to position [314, 0]
click at [229, 253] on span "High risk" at bounding box center [235, 254] width 27 height 6
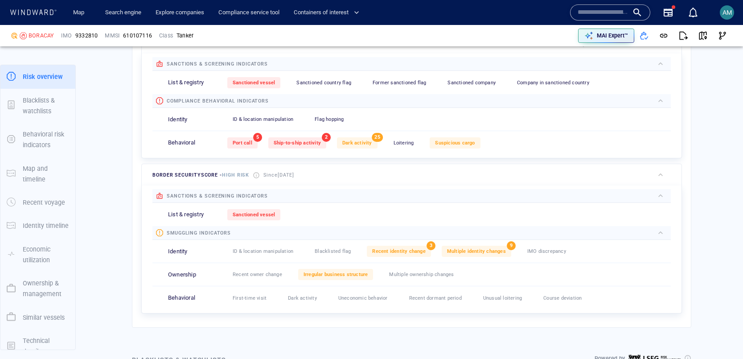
scroll to position [375, 0]
